Goal: Information Seeking & Learning: Learn about a topic

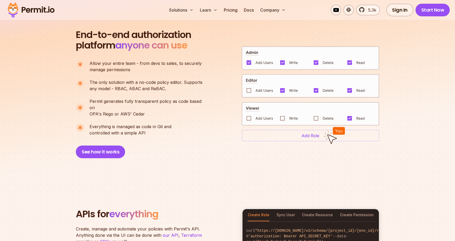
scroll to position [369, 0]
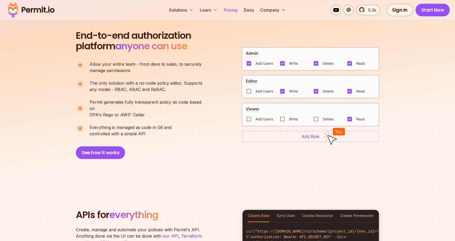
click at [228, 7] on link "Pricing" at bounding box center [231, 10] width 18 height 11
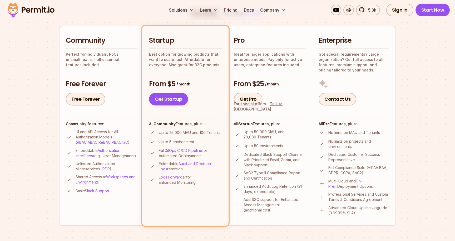
scroll to position [125, 0]
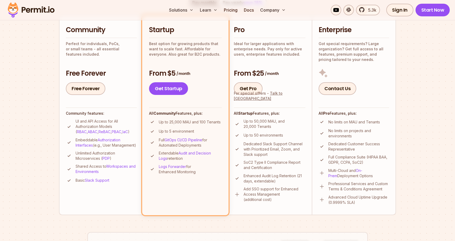
click at [236, 194] on img at bounding box center [237, 194] width 7 height 7
click at [239, 196] on img at bounding box center [237, 194] width 7 height 7
click at [175, 79] on div "From $5 / month Get Startup" at bounding box center [185, 82] width 73 height 26
click at [174, 87] on link "Get Startup" at bounding box center [168, 88] width 39 height 13
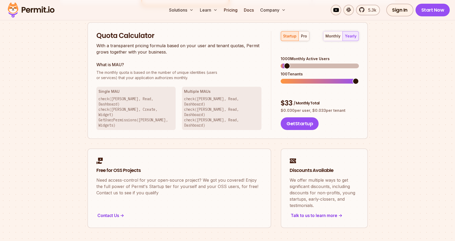
scroll to position [336, 0]
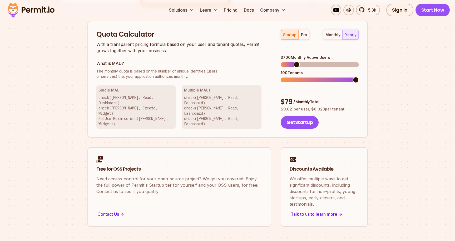
click at [295, 61] on span at bounding box center [297, 64] width 6 height 6
click at [359, 77] on span at bounding box center [356, 80] width 6 height 6
click at [305, 61] on span at bounding box center [306, 64] width 6 height 6
click at [304, 36] on div "pro" at bounding box center [304, 34] width 6 height 5
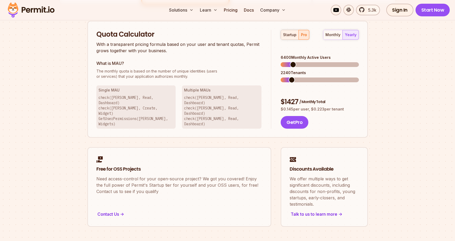
click at [291, 36] on div "startup" at bounding box center [289, 34] width 13 height 5
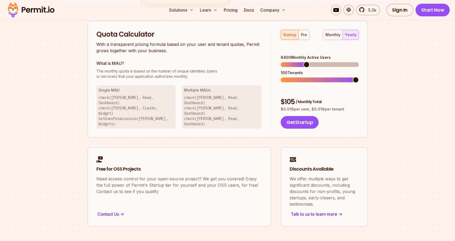
click at [348, 32] on div "monthly yearly" at bounding box center [341, 35] width 36 height 10
click at [335, 34] on div "monthly" at bounding box center [332, 34] width 15 height 5
click at [347, 34] on div "yearly" at bounding box center [351, 34] width 12 height 5
click at [314, 61] on span at bounding box center [315, 64] width 6 height 6
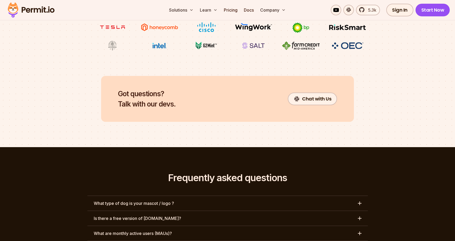
scroll to position [2294, 0]
